Goal: Task Accomplishment & Management: Manage account settings

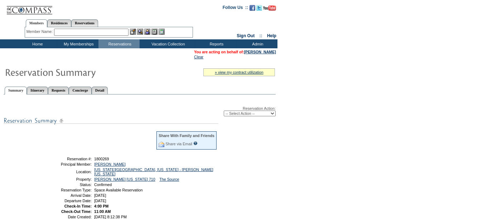
click at [236, 111] on select "-- Select Action -- Modify Reservation Dates Modify Reservation Cost Modify Occ…" at bounding box center [250, 114] width 52 height 6
select select "ChangeOccupancy"
click at [224, 111] on select "-- Select Action -- Modify Reservation Dates Modify Reservation Cost Modify Occ…" at bounding box center [250, 114] width 52 height 6
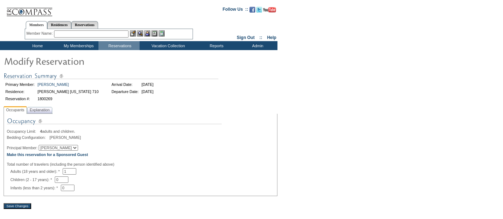
click at [64, 148] on select "[PERSON_NAME] [PERSON_NAME]" at bounding box center [58, 148] width 39 height 6
select select "1705"
click at [43, 145] on select "[PERSON_NAME] [PERSON_NAME]" at bounding box center [58, 148] width 39 height 6
click at [49, 110] on span "Explanation" at bounding box center [39, 110] width 23 height 8
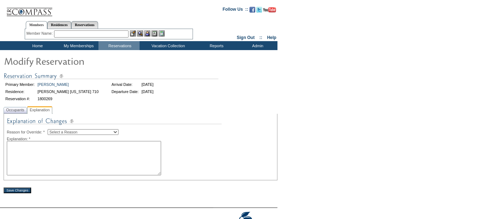
click at [79, 149] on textarea at bounding box center [84, 158] width 154 height 34
type textarea "James will be attending the res not Jenny. -KI"
click at [70, 130] on select "Select a Reason Creating Continuous Stay Days Rebooked After Cancellation Editi…" at bounding box center [83, 132] width 71 height 6
select select "1045"
click at [53, 129] on select "Select a Reason Creating Continuous Stay Days Rebooked After Cancellation Editi…" at bounding box center [83, 132] width 71 height 6
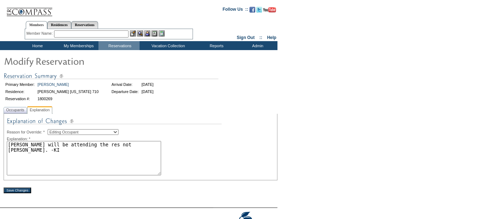
click at [19, 193] on input "Save Changes" at bounding box center [18, 191] width 28 height 6
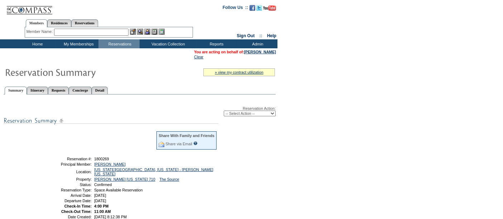
click at [115, 33] on input "text" at bounding box center [91, 32] width 74 height 7
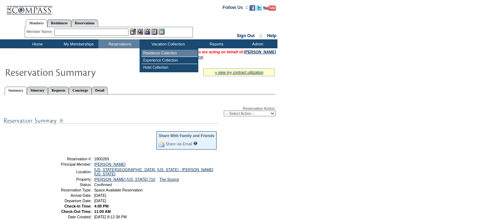
click at [156, 53] on td "Residence Collection" at bounding box center [169, 53] width 56 height 7
